Goal: Task Accomplishment & Management: Manage account settings

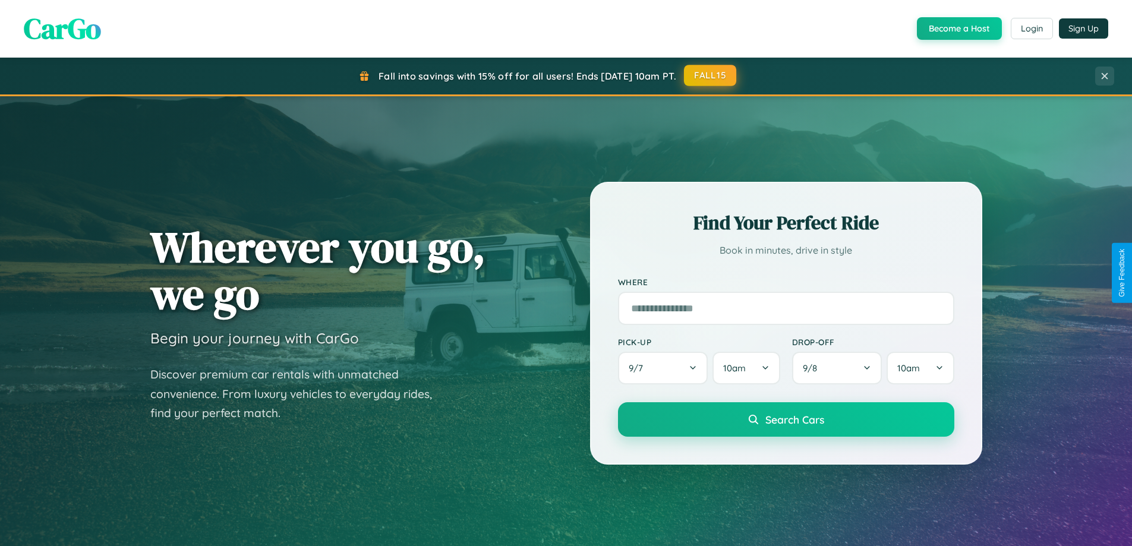
click at [710, 75] on button "FALL15" at bounding box center [710, 75] width 52 height 21
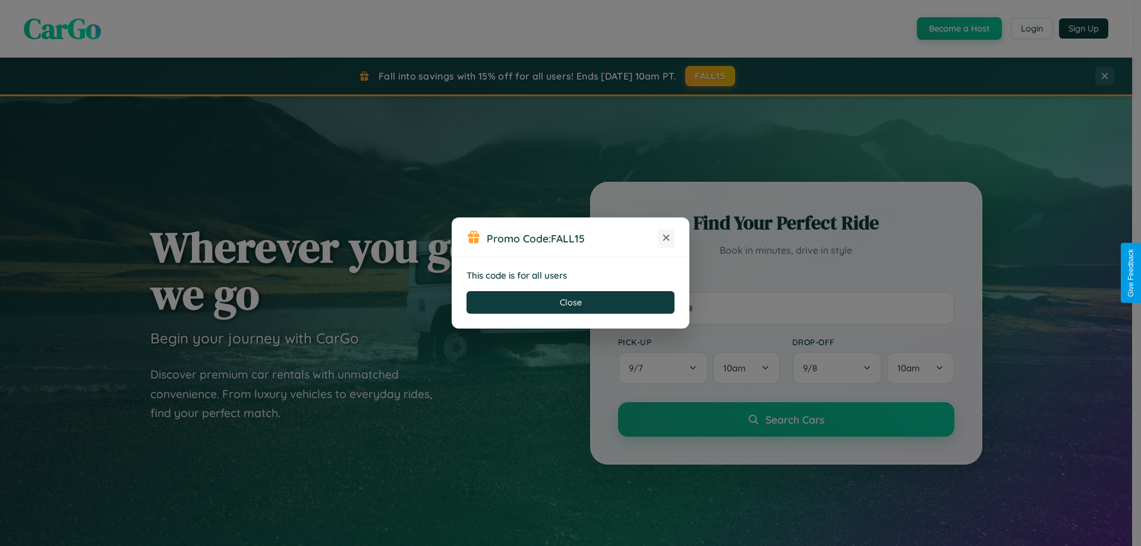
click at [666, 238] on icon at bounding box center [666, 238] width 12 height 12
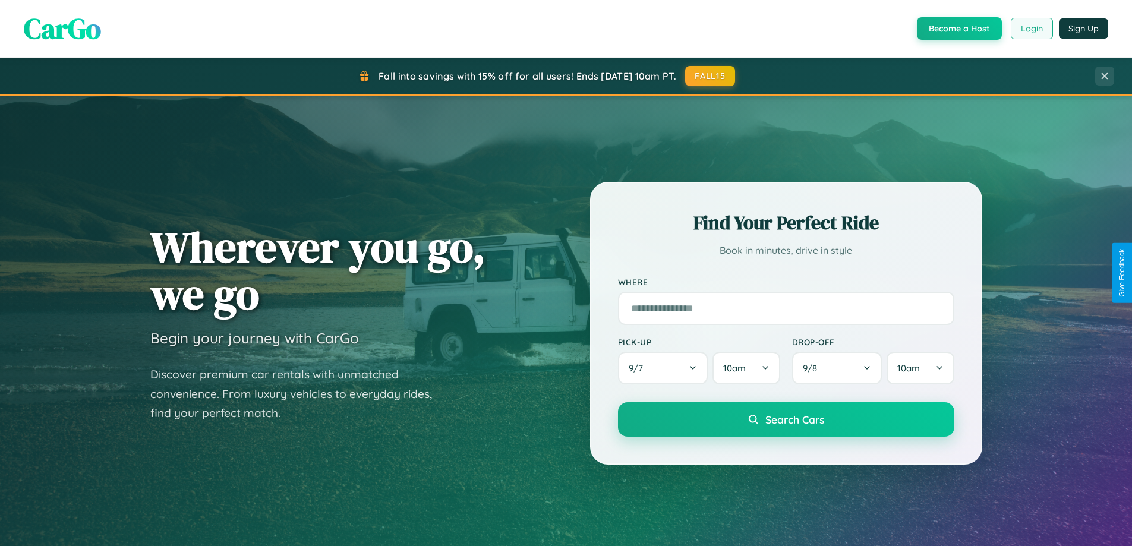
click at [1031, 29] on button "Login" at bounding box center [1031, 28] width 42 height 21
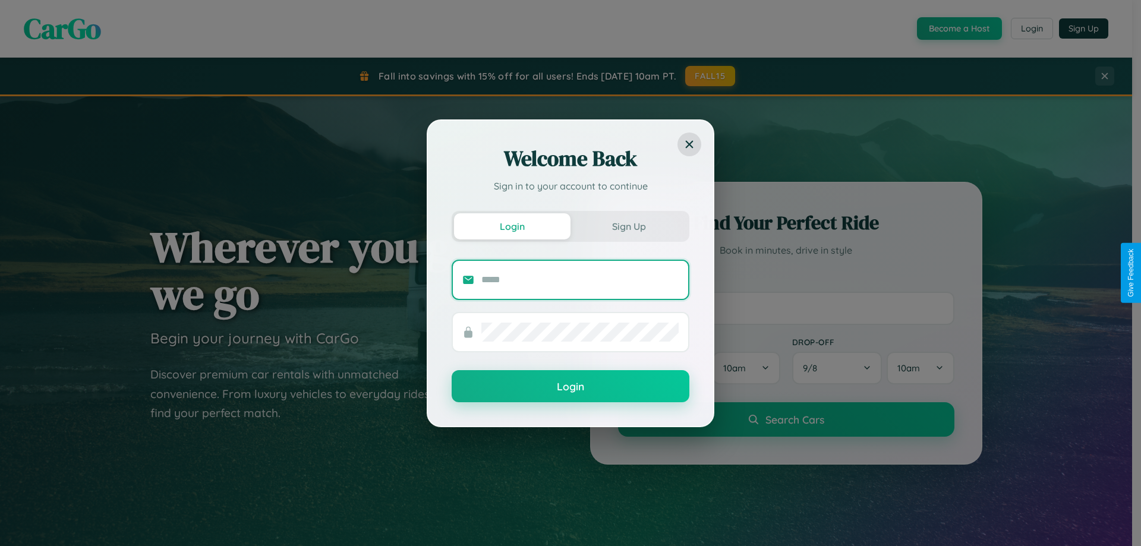
click at [580, 279] on input "text" at bounding box center [579, 279] width 197 height 19
type input "**********"
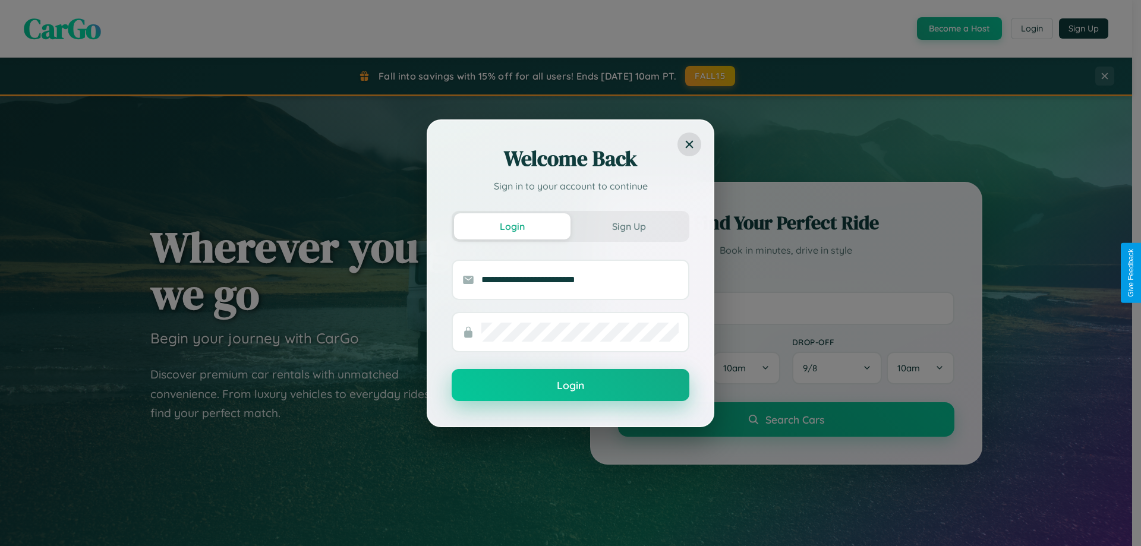
click at [570, 386] on button "Login" at bounding box center [570, 385] width 238 height 32
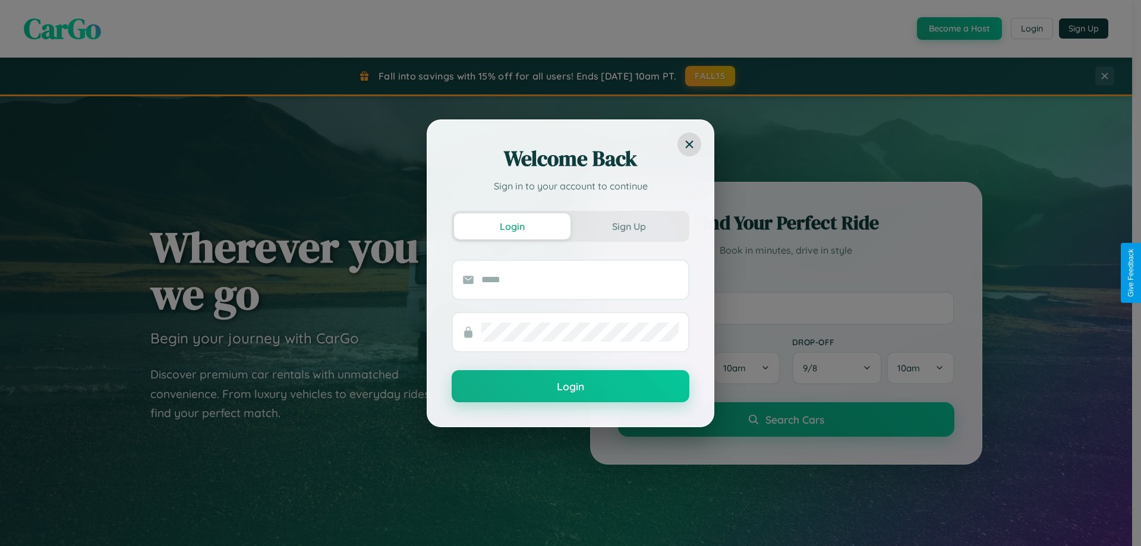
scroll to position [35, 0]
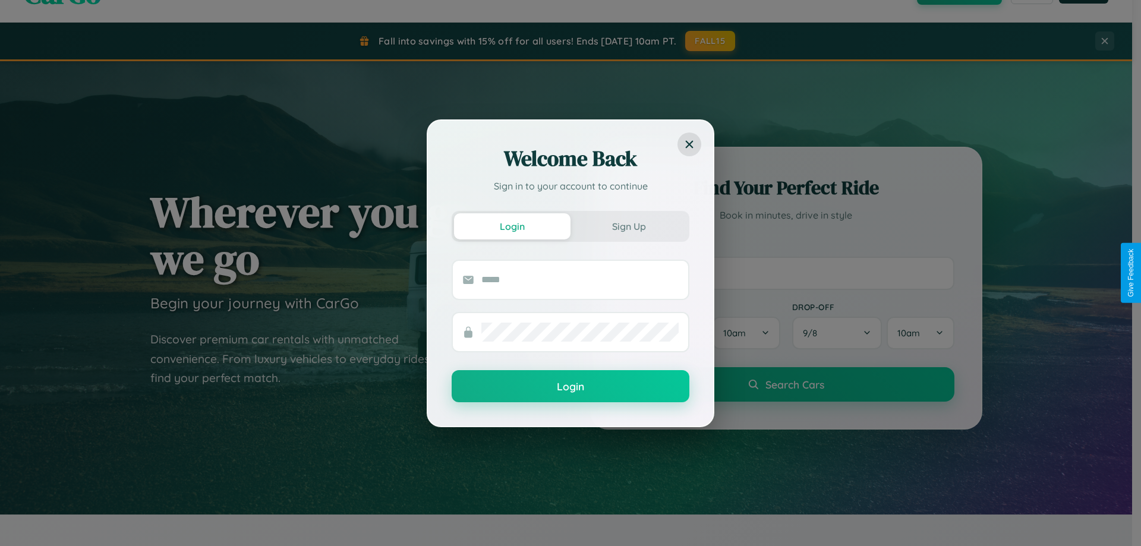
click at [785, 273] on div "Welcome Back Sign in to your account to continue Login Sign Up Login" at bounding box center [570, 273] width 1141 height 546
